Goal: Task Accomplishment & Management: Manage account settings

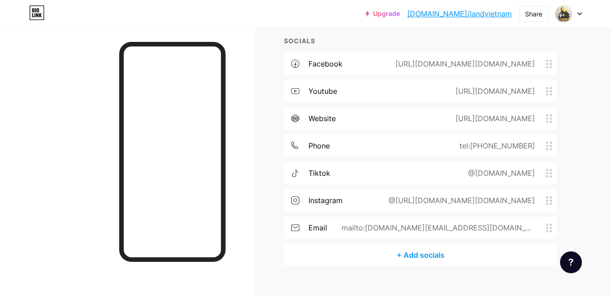
scroll to position [235, 0]
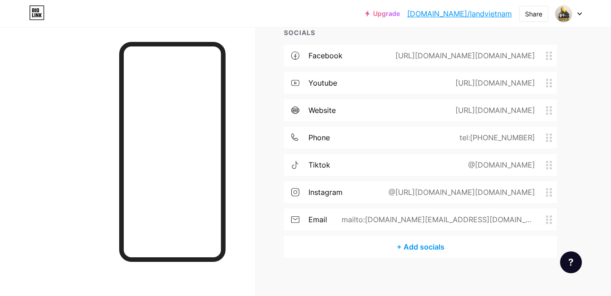
click at [535, 50] on div "[URL][DOMAIN_NAME][DOMAIN_NAME]" at bounding box center [463, 55] width 165 height 11
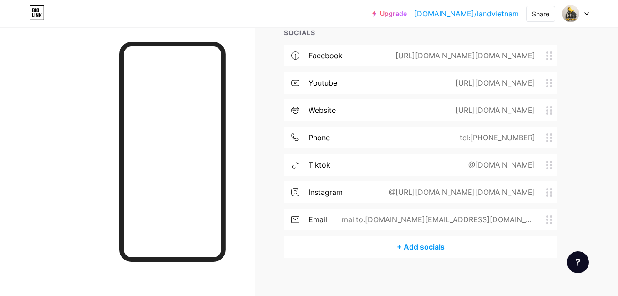
drag, startPoint x: 367, startPoint y: 146, endPoint x: 219, endPoint y: 142, distance: 147.4
click at [58, 145] on div "Facebook Facebook [DOMAIN_NAME][URL][DOMAIN_NAME] Remove icon Save" at bounding box center [309, 148] width 618 height 296
paste input "[URL][DOMAIN_NAME][DOMAIN_NAME]"
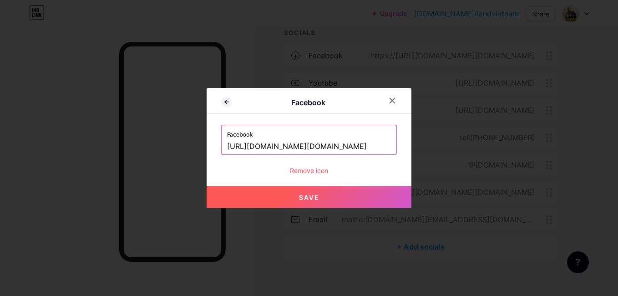
type input "[URL][DOMAIN_NAME][DOMAIN_NAME]"
click at [306, 194] on span "Save" at bounding box center [309, 197] width 20 height 8
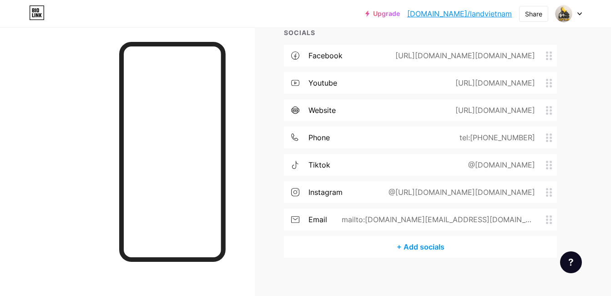
click at [541, 134] on div "tel:[PHONE_NUMBER]" at bounding box center [495, 137] width 101 height 11
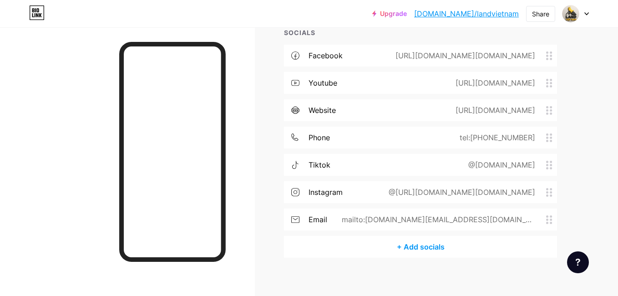
click at [388, 102] on div at bounding box center [392, 100] width 16 height 16
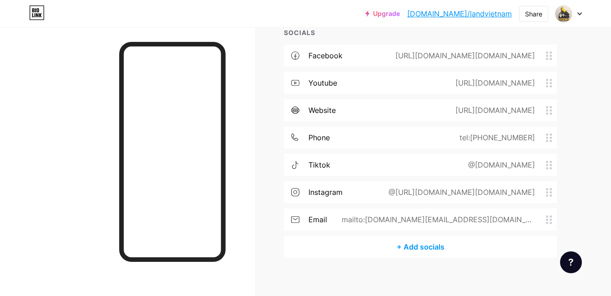
click at [551, 190] on div "@[URL][DOMAIN_NAME][DOMAIN_NAME]" at bounding box center [465, 191] width 183 height 11
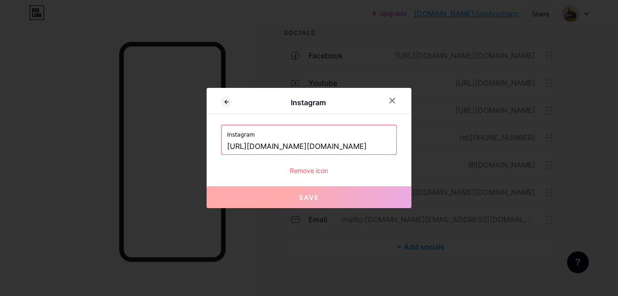
click at [380, 142] on input "[URL][DOMAIN_NAME][DOMAIN_NAME]" at bounding box center [309, 146] width 164 height 15
click at [381, 142] on input "[URL][DOMAIN_NAME][DOMAIN_NAME]" at bounding box center [309, 146] width 164 height 15
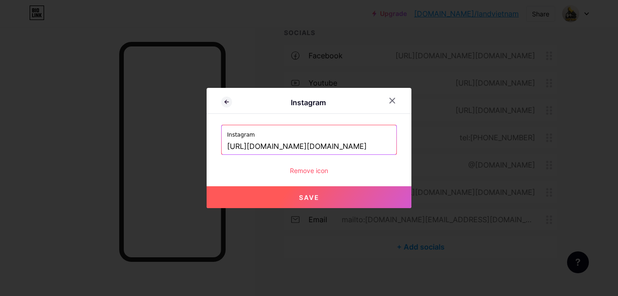
click at [349, 193] on button "Save" at bounding box center [308, 197] width 205 height 22
type input "[URL][DOMAIN_NAME][DOMAIN_NAME][DOMAIN_NAME]"
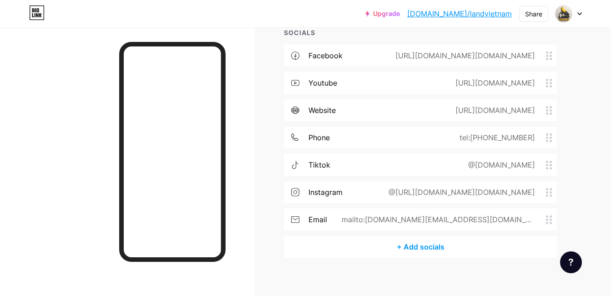
click at [551, 188] on icon at bounding box center [549, 192] width 6 height 9
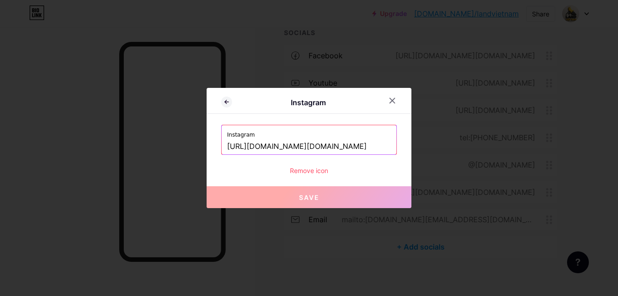
drag, startPoint x: 324, startPoint y: 145, endPoint x: 143, endPoint y: 144, distance: 180.6
click at [0, 146] on html "Upgrade [DOMAIN_NAME]/landvi... [DOMAIN_NAME]/landvietnam Share Switch accounts…" at bounding box center [309, 34] width 618 height 538
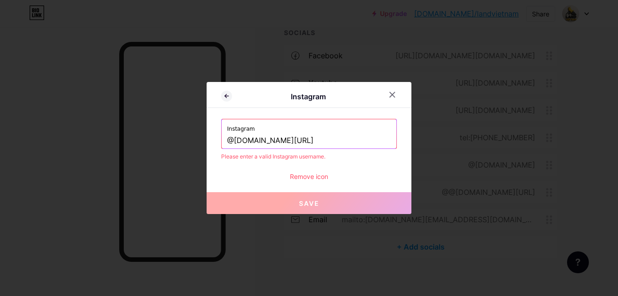
click at [322, 142] on input "@[DOMAIN_NAME][URL]" at bounding box center [309, 140] width 164 height 15
click at [294, 201] on button "Save" at bounding box center [308, 203] width 205 height 22
click at [301, 200] on span "Save" at bounding box center [309, 203] width 20 height 8
drag, startPoint x: 232, startPoint y: 139, endPoint x: 202, endPoint y: 129, distance: 32.1
click at [202, 129] on div "Instagram Instagram @[DOMAIN_NAME] Please enter a valid Instagram username. Rem…" at bounding box center [309, 148] width 618 height 296
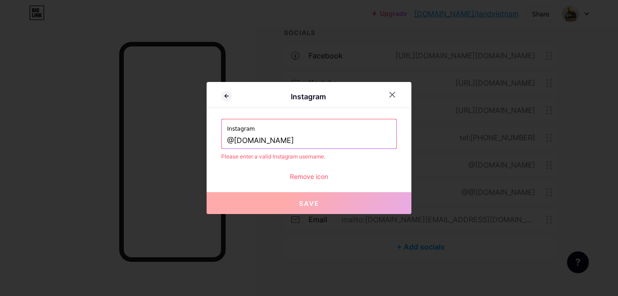
drag, startPoint x: 292, startPoint y: 141, endPoint x: 154, endPoint y: 148, distance: 138.0
click at [155, 148] on div "Instagram Instagram @[DOMAIN_NAME] Please enter a valid Instagram username. Rem…" at bounding box center [309, 148] width 618 height 296
paste input "[URL][DOMAIN_NAME][DOMAIN_NAME]"
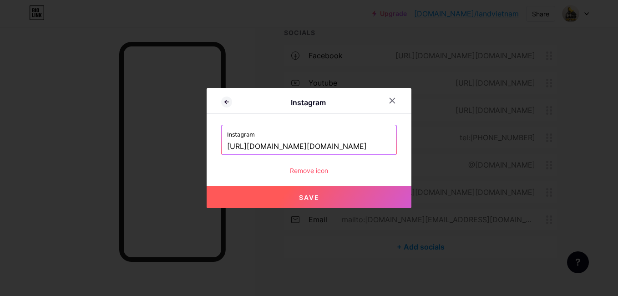
click at [388, 144] on input "[URL][DOMAIN_NAME][DOMAIN_NAME]" at bounding box center [309, 146] width 164 height 15
click at [281, 203] on button "Save" at bounding box center [308, 197] width 205 height 22
type input "[URL][DOMAIN_NAME][DOMAIN_NAME][DOMAIN_NAME]"
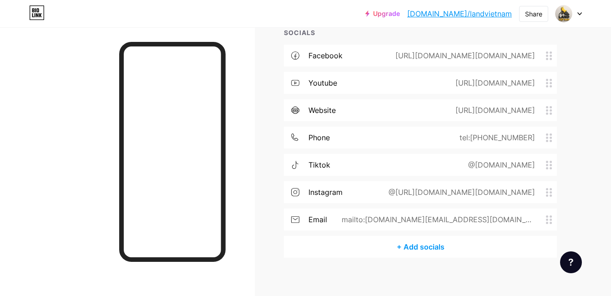
click at [549, 188] on icon at bounding box center [549, 192] width 6 height 9
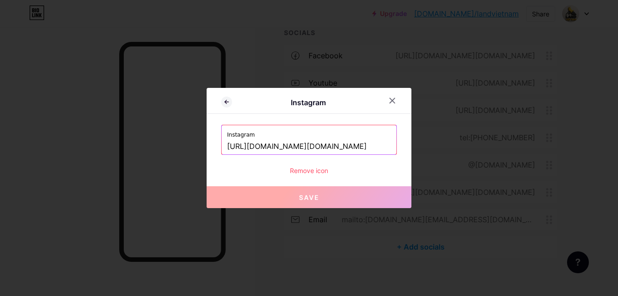
drag, startPoint x: 246, startPoint y: 150, endPoint x: 106, endPoint y: 158, distance: 139.4
click at [106, 158] on div "Instagram Instagram [URL][DOMAIN_NAME][DOMAIN_NAME] Remove icon Save" at bounding box center [309, 148] width 618 height 296
click at [284, 149] on input "[URL][DOMAIN_NAME][DOMAIN_NAME]" at bounding box center [309, 146] width 164 height 15
click at [226, 148] on div "Instagram [URL][DOMAIN_NAME][DOMAIN_NAME]" at bounding box center [308, 139] width 175 height 29
click at [226, 147] on div "Instagram [URL][DOMAIN_NAME][DOMAIN_NAME]" at bounding box center [308, 139] width 175 height 29
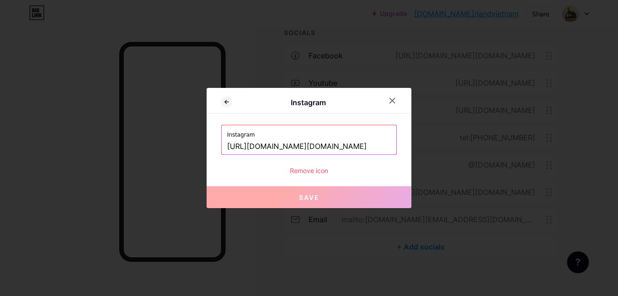
click at [231, 146] on input "[URL][DOMAIN_NAME][DOMAIN_NAME]" at bounding box center [309, 146] width 164 height 15
drag, startPoint x: 324, startPoint y: 144, endPoint x: 149, endPoint y: 148, distance: 175.1
click at [149, 148] on div "Instagram Instagram [URL][DOMAIN_NAME][DOMAIN_NAME] Remove icon Save" at bounding box center [309, 148] width 618 height 296
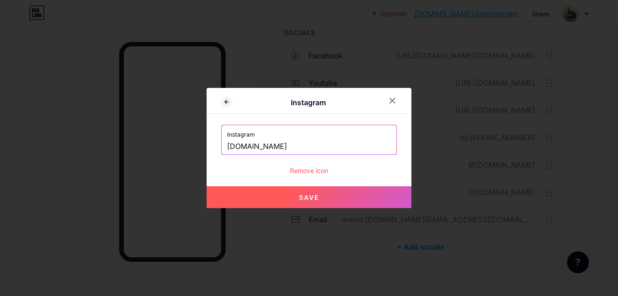
click at [286, 196] on button "Save" at bounding box center [308, 197] width 205 height 22
type input "[URL][DOMAIN_NAME][DOMAIN_NAME]"
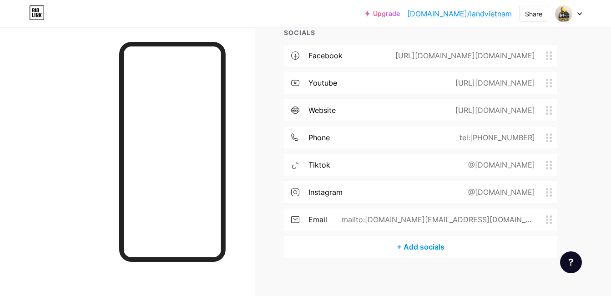
click at [548, 133] on icon at bounding box center [549, 137] width 6 height 9
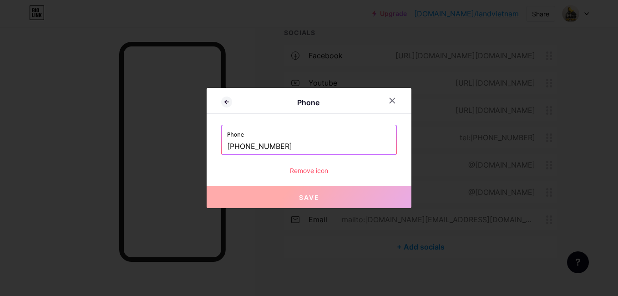
click at [244, 143] on input "[PHONE_NUMBER]" at bounding box center [309, 146] width 164 height 15
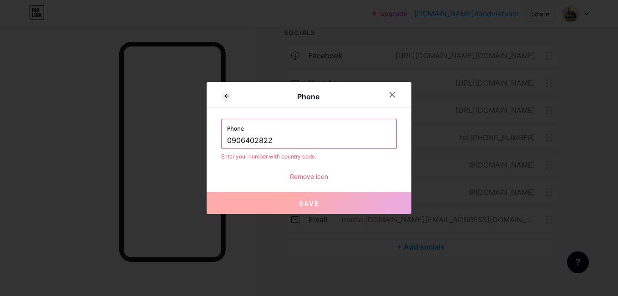
click at [297, 199] on button "Save" at bounding box center [308, 203] width 205 height 22
drag, startPoint x: 232, startPoint y: 139, endPoint x: 212, endPoint y: 138, distance: 19.2
click at [212, 138] on div "Phone Phone [PHONE_NUMBER] Enter your number with country code. Remove icon Save" at bounding box center [308, 148] width 205 height 132
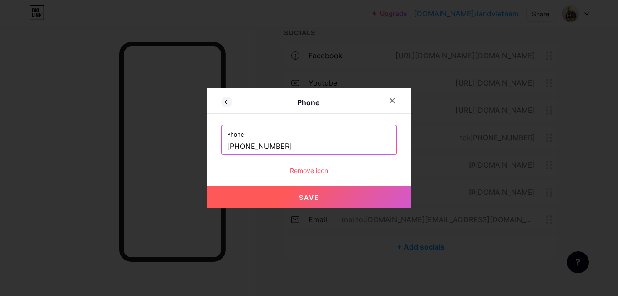
click at [299, 200] on span "Save" at bounding box center [309, 197] width 20 height 8
type input "tel:[PHONE_NUMBER]"
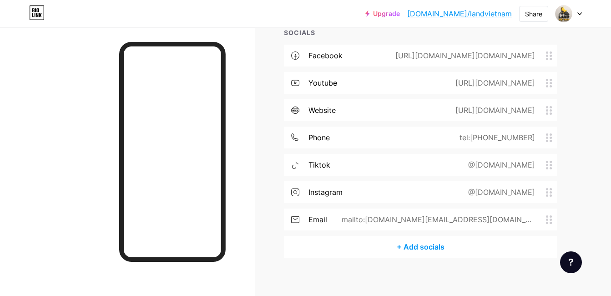
click at [545, 160] on div "@[DOMAIN_NAME]" at bounding box center [499, 164] width 92 height 11
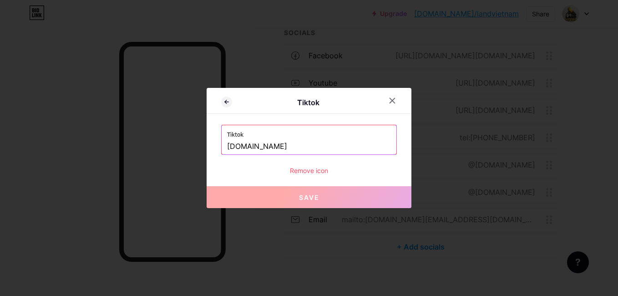
click at [286, 149] on input "[DOMAIN_NAME]" at bounding box center [309, 146] width 164 height 15
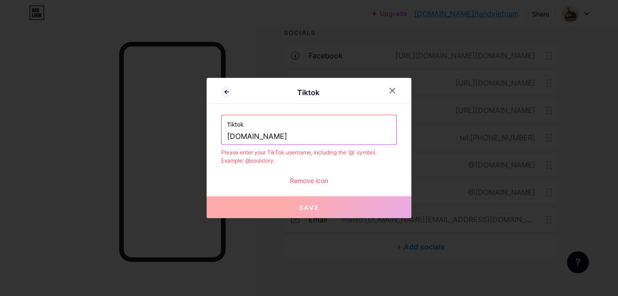
click at [229, 137] on input "[DOMAIN_NAME]" at bounding box center [309, 136] width 164 height 15
click at [226, 137] on div "Tiktok [DOMAIN_NAME]" at bounding box center [308, 129] width 175 height 29
click at [228, 138] on input "[DOMAIN_NAME]" at bounding box center [309, 136] width 164 height 15
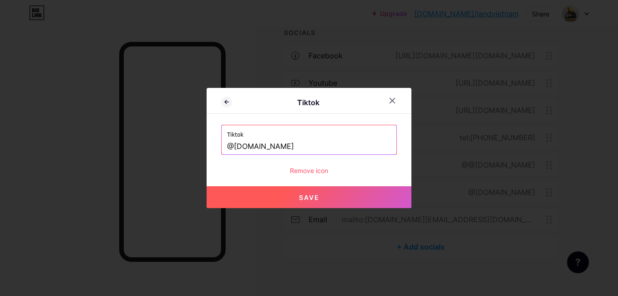
click at [293, 191] on button "Save" at bounding box center [308, 197] width 205 height 22
type input "[URL][EMAIL_ADDRESS][DOMAIN_NAME][DOMAIN_NAME]"
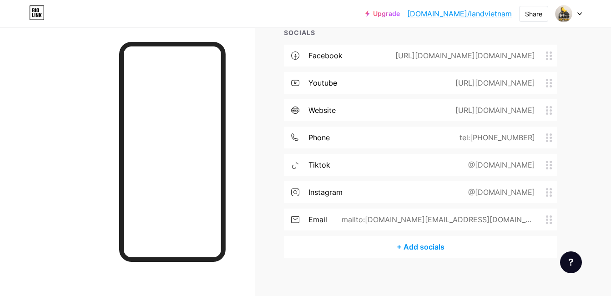
click at [544, 214] on div "mailto:[DOMAIN_NAME][EMAIL_ADDRESS][DOMAIN_NAME]" at bounding box center [436, 219] width 219 height 11
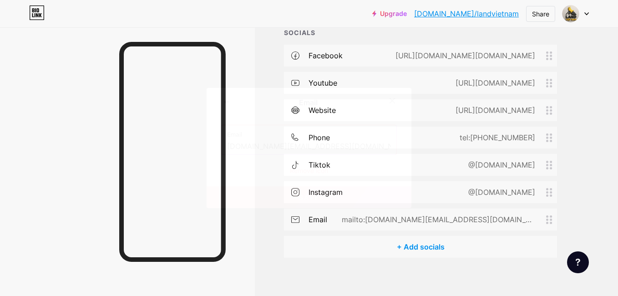
click at [226, 148] on div "Email [DOMAIN_NAME][EMAIL_ADDRESS][DOMAIN_NAME]" at bounding box center [308, 139] width 175 height 29
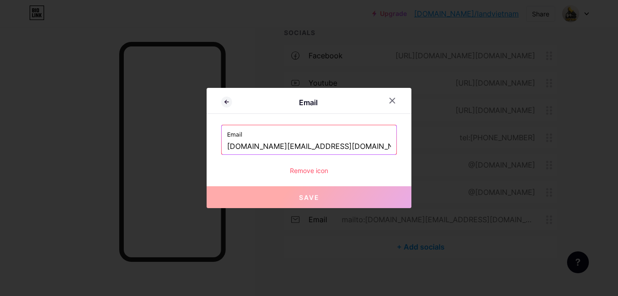
click at [228, 145] on input "[DOMAIN_NAME][EMAIL_ADDRESS][DOMAIN_NAME]" at bounding box center [309, 146] width 164 height 15
click at [227, 146] on input "[DOMAIN_NAME][EMAIL_ADDRESS][DOMAIN_NAME]" at bounding box center [309, 146] width 164 height 15
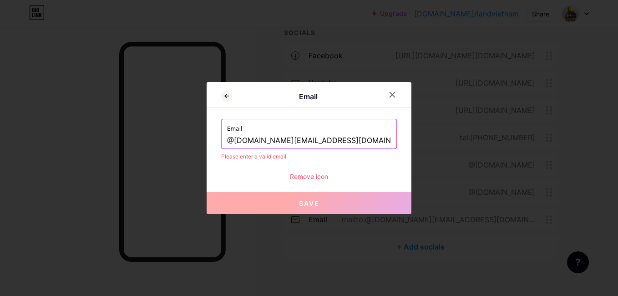
click at [262, 185] on div "Email Email @[DOMAIN_NAME][EMAIL_ADDRESS][DOMAIN_NAME] Please enter a valid ema…" at bounding box center [308, 148] width 205 height 132
drag, startPoint x: 234, startPoint y: 140, endPoint x: 211, endPoint y: 132, distance: 24.0
click at [211, 132] on div "Email Email @[DOMAIN_NAME][EMAIL_ADDRESS][DOMAIN_NAME] Please enter a valid ema…" at bounding box center [308, 148] width 205 height 132
drag, startPoint x: 247, startPoint y: 137, endPoint x: 149, endPoint y: 151, distance: 98.2
click at [149, 151] on div "Email Email email:[DOMAIN_NAME][EMAIL_ADDRESS][DOMAIN_NAME] Please enter a vali…" at bounding box center [309, 148] width 618 height 296
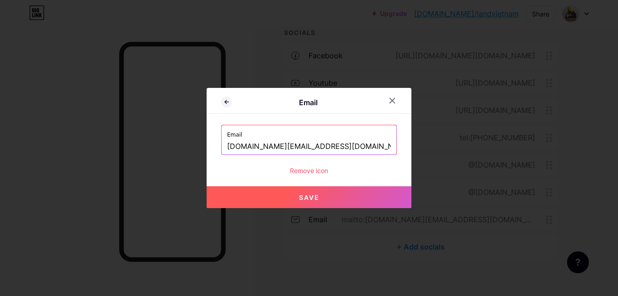
click at [280, 191] on button "Save" at bounding box center [308, 197] width 205 height 22
type input "mailto:[DOMAIN_NAME][EMAIL_ADDRESS][DOMAIN_NAME]"
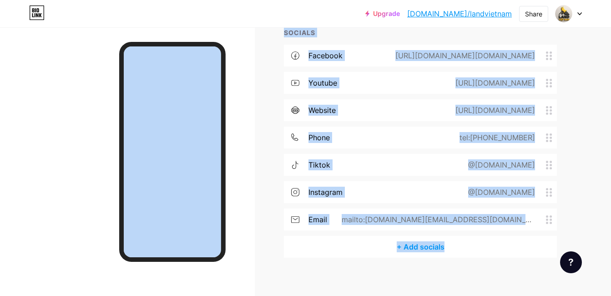
drag, startPoint x: 347, startPoint y: 142, endPoint x: 30, endPoint y: 139, distance: 317.9
click at [518, 268] on div "Links Posts Design Subscribers Stats Settings + ADD LINK + ADD EMBED + Add head…" at bounding box center [297, 47] width 595 height 511
click at [336, 266] on div "Links Posts Design Subscribers Stats Settings + ADD LINK + ADD EMBED + Add head…" at bounding box center [297, 47] width 595 height 511
click at [579, 176] on div "Links Posts Design Subscribers Stats Settings + ADD LINK + ADD EMBED + Add head…" at bounding box center [297, 47] width 595 height 511
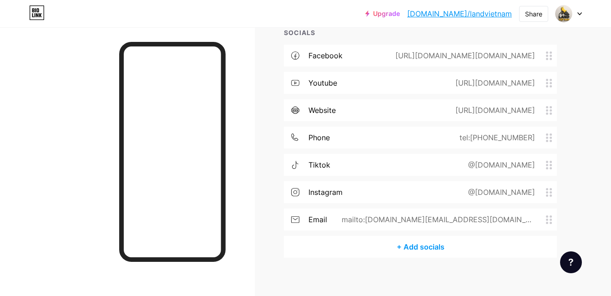
click at [551, 215] on circle at bounding box center [550, 216] width 2 height 2
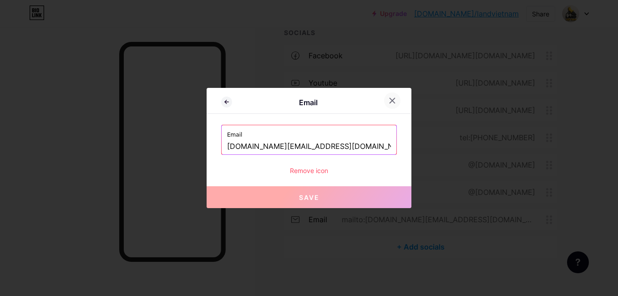
click at [392, 97] on icon at bounding box center [391, 100] width 7 height 7
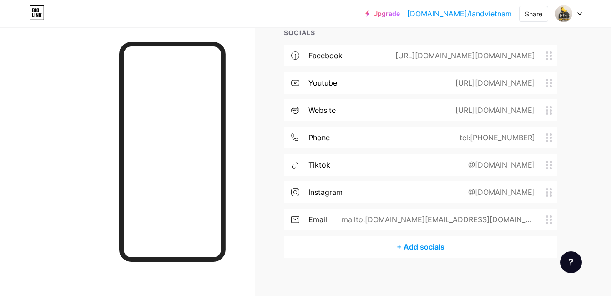
click at [545, 214] on div "mailto:[DOMAIN_NAME][EMAIL_ADDRESS][DOMAIN_NAME]" at bounding box center [436, 219] width 219 height 11
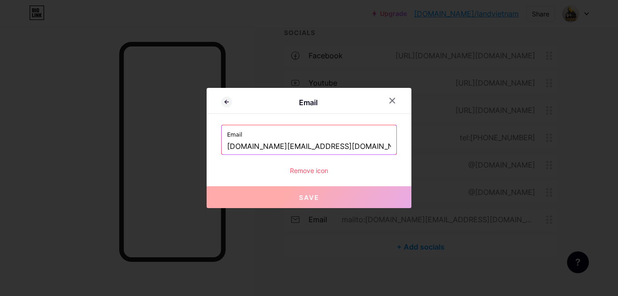
click at [315, 173] on div "Remove icon" at bounding box center [309, 171] width 176 height 10
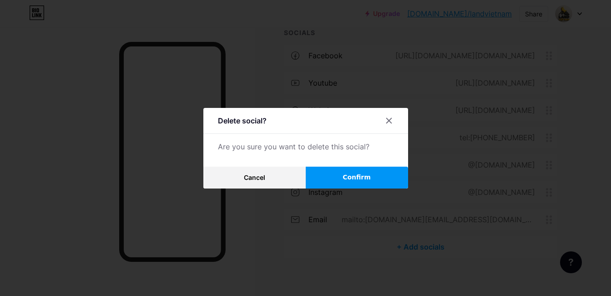
click at [387, 176] on button "Confirm" at bounding box center [357, 177] width 102 height 22
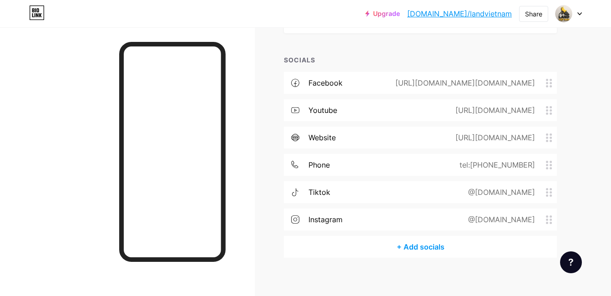
scroll to position [86, 0]
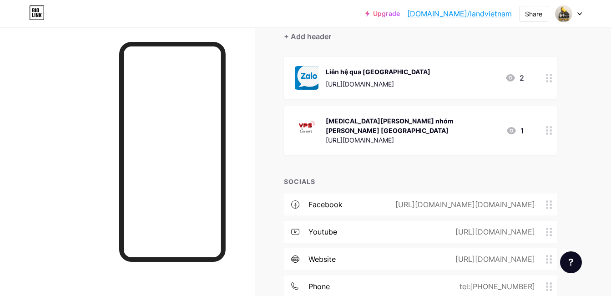
click at [258, 156] on div "Links Posts Design Subscribers Stats Settings + ADD LINK + ADD EMBED + Add head…" at bounding box center [297, 182] width 595 height 483
